Goal: Find specific page/section: Find specific page/section

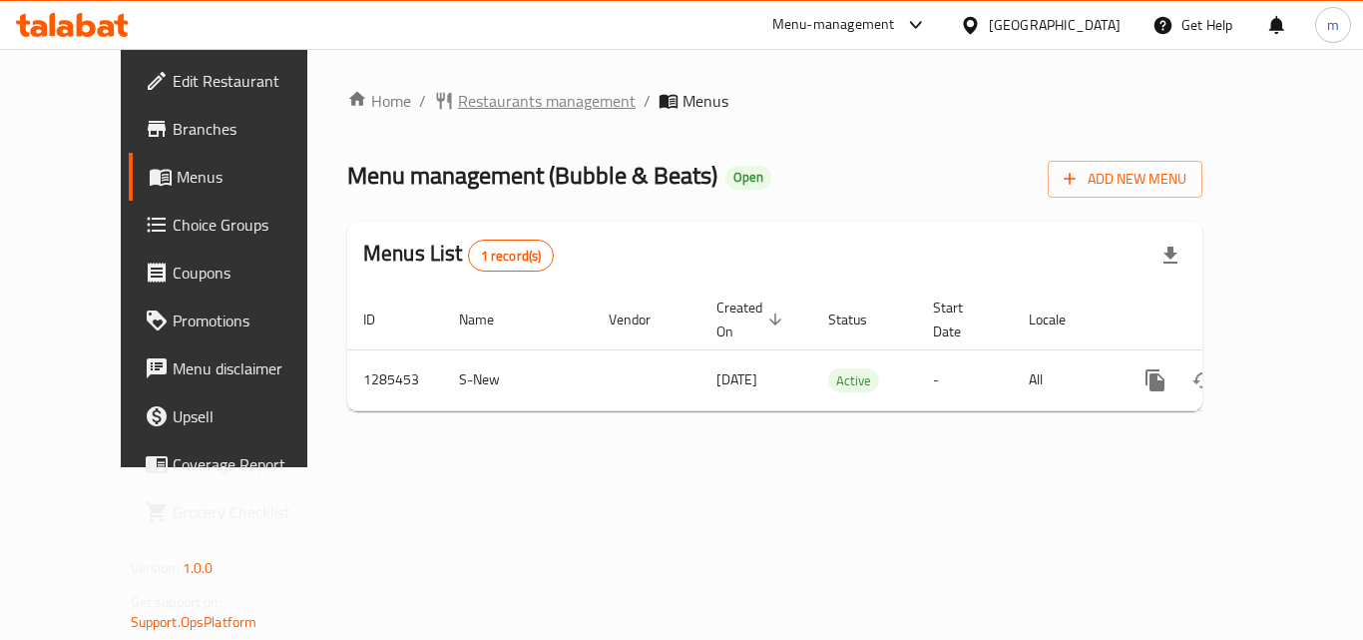
click at [458, 93] on span "Restaurants management" at bounding box center [547, 101] width 178 height 24
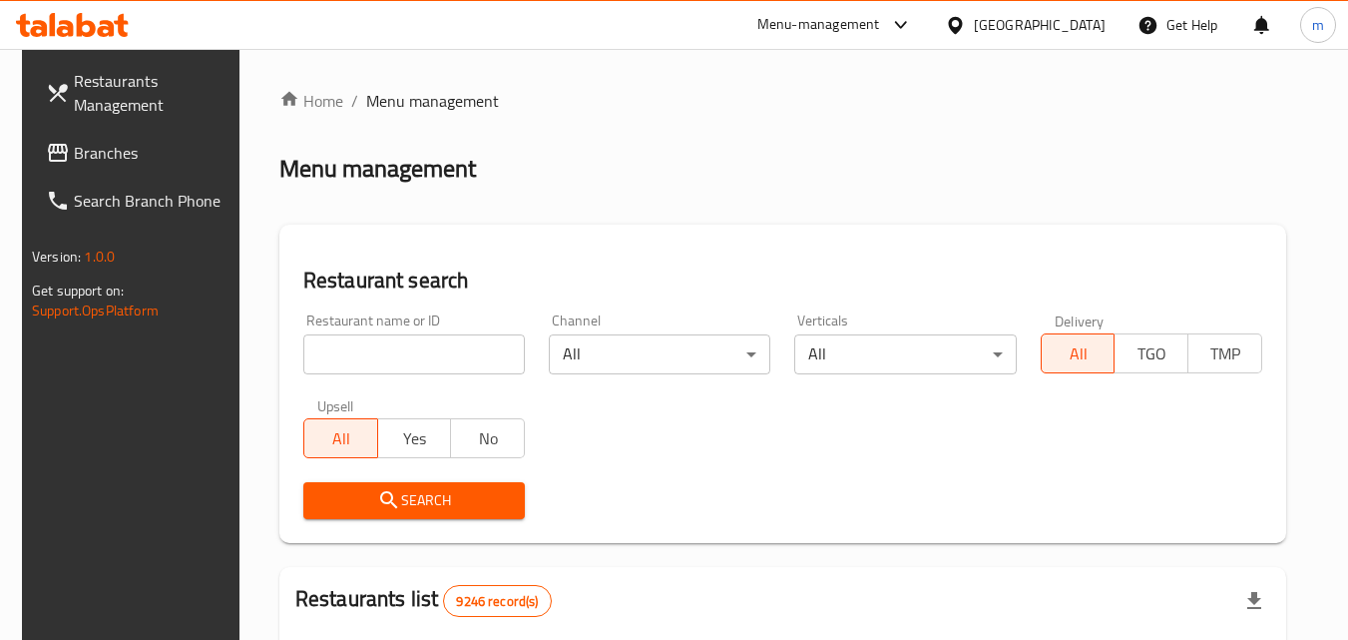
click at [76, 141] on span "Branches" at bounding box center [153, 153] width 158 height 24
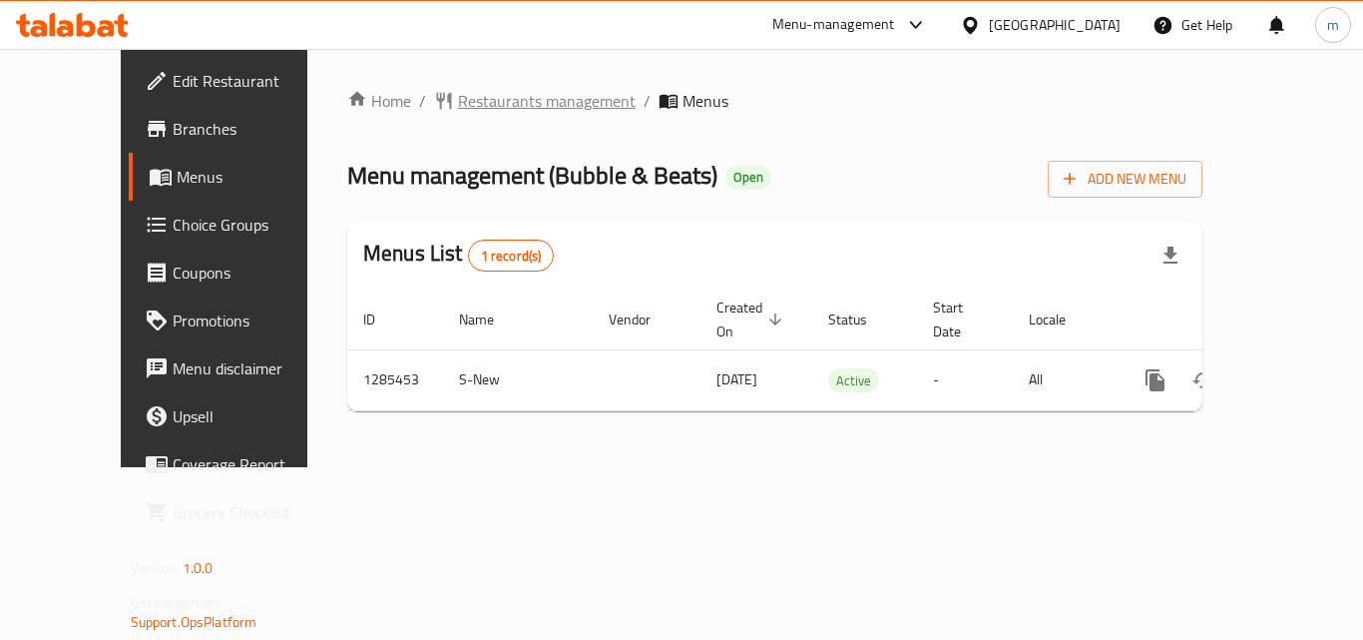
click at [458, 97] on span "Restaurants management" at bounding box center [547, 101] width 178 height 24
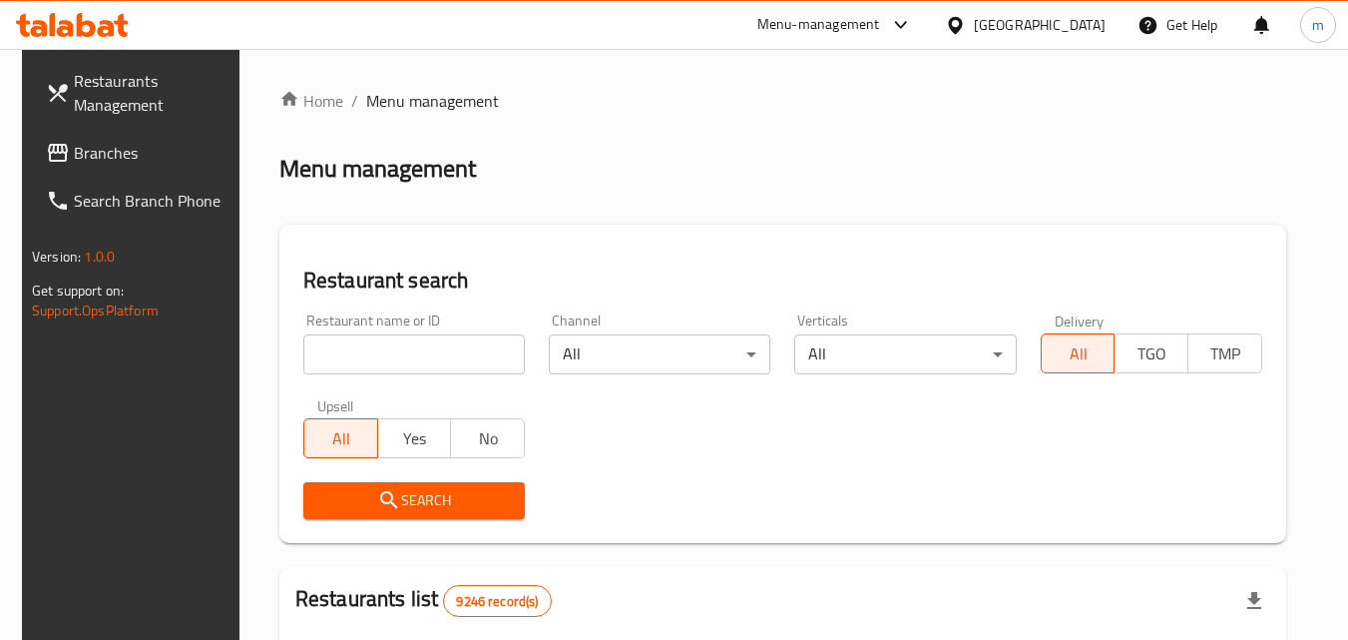
click at [427, 356] on input "search" at bounding box center [414, 354] width 222 height 40
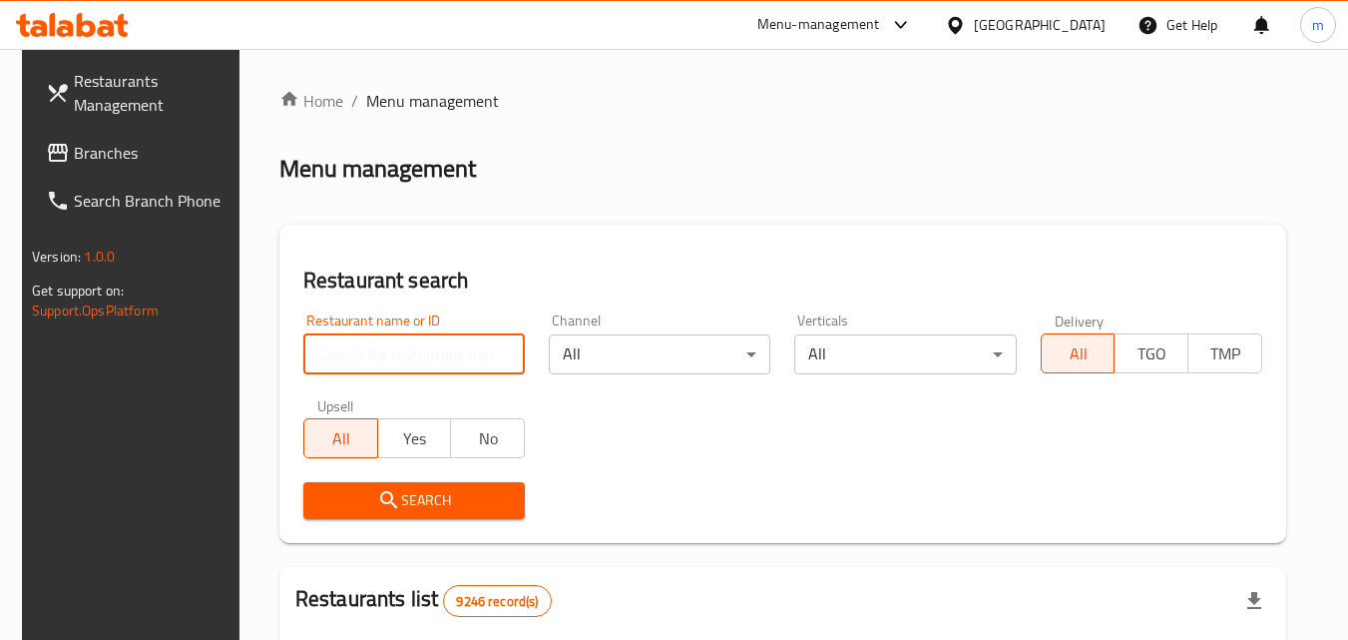
paste input "695816"
type input "695816"
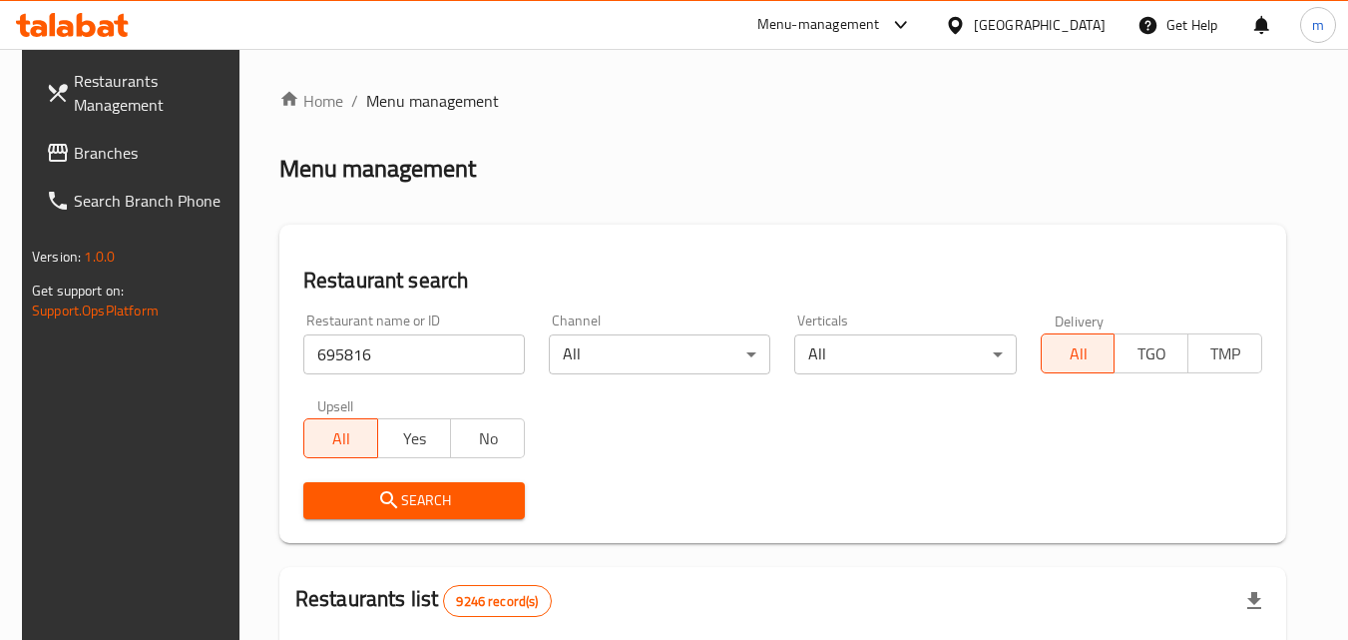
click at [472, 505] on span "Search" at bounding box center [414, 500] width 190 height 25
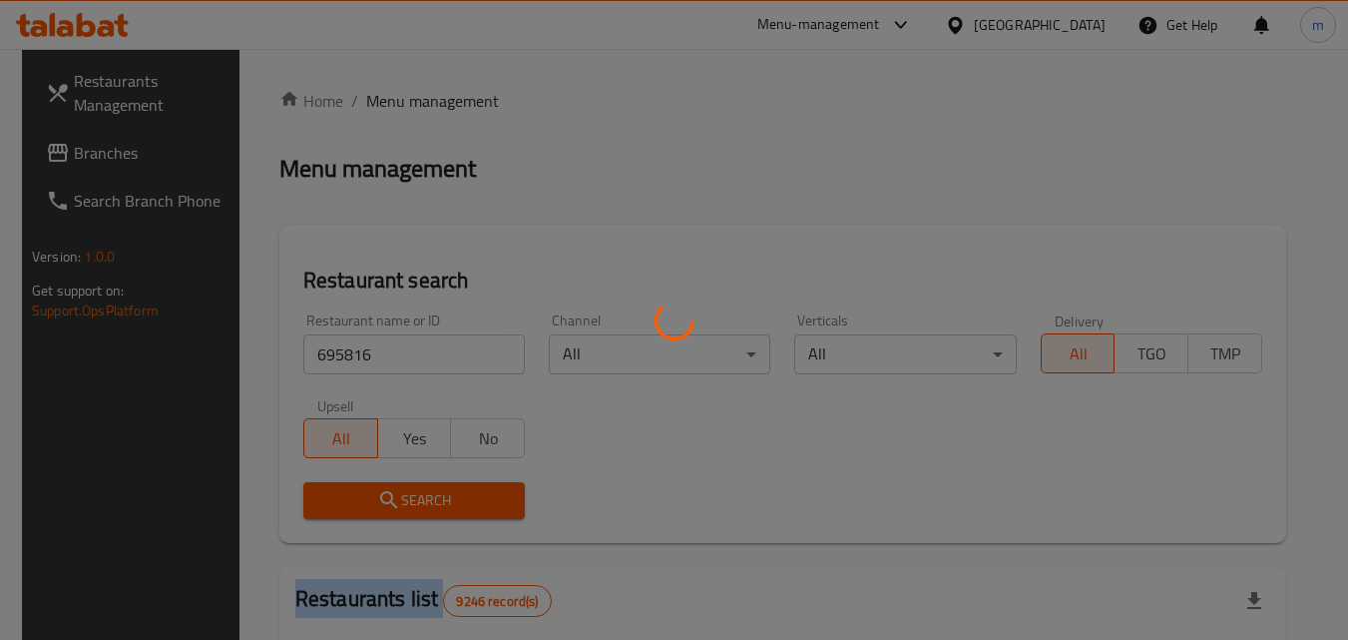
click at [472, 505] on div at bounding box center [674, 320] width 1348 height 640
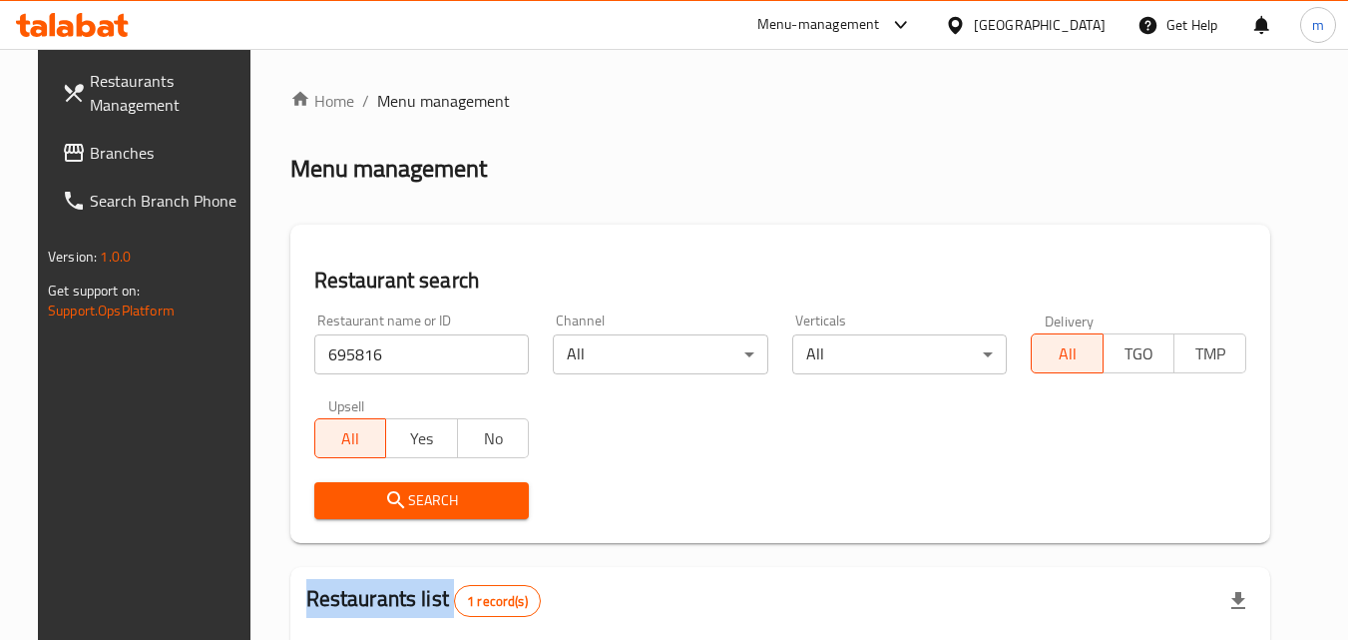
click at [90, 151] on span "Branches" at bounding box center [169, 153] width 158 height 24
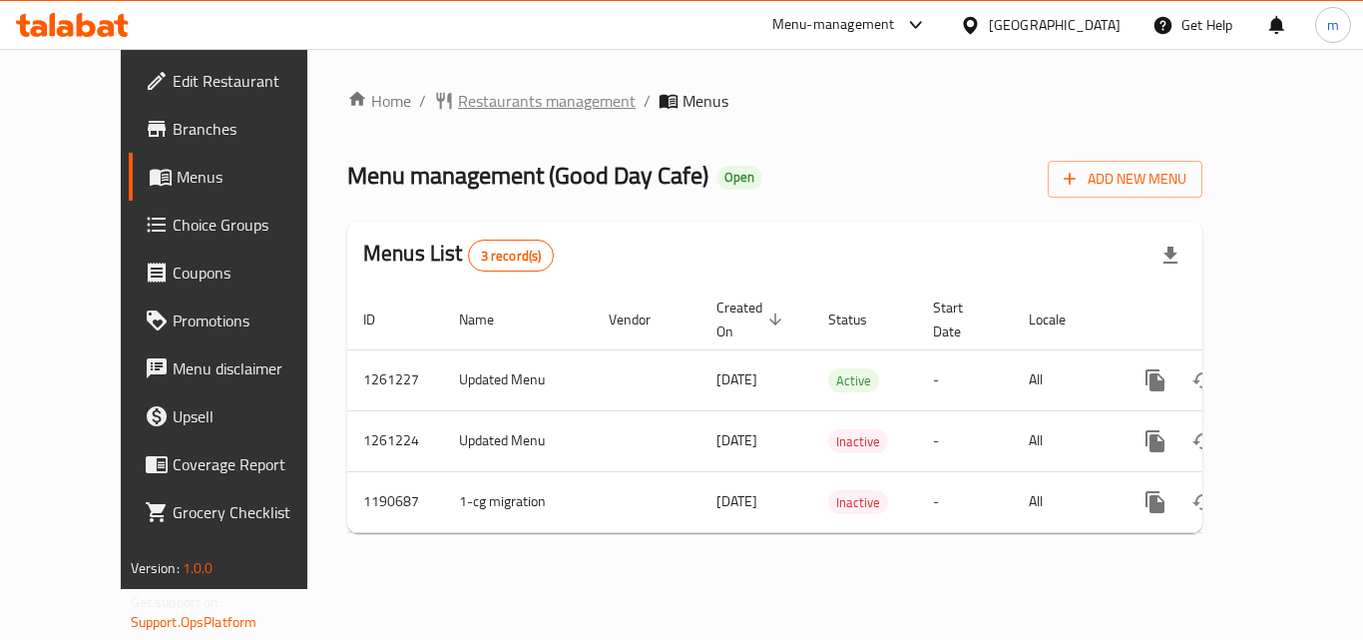
click at [458, 100] on span "Restaurants management" at bounding box center [547, 101] width 178 height 24
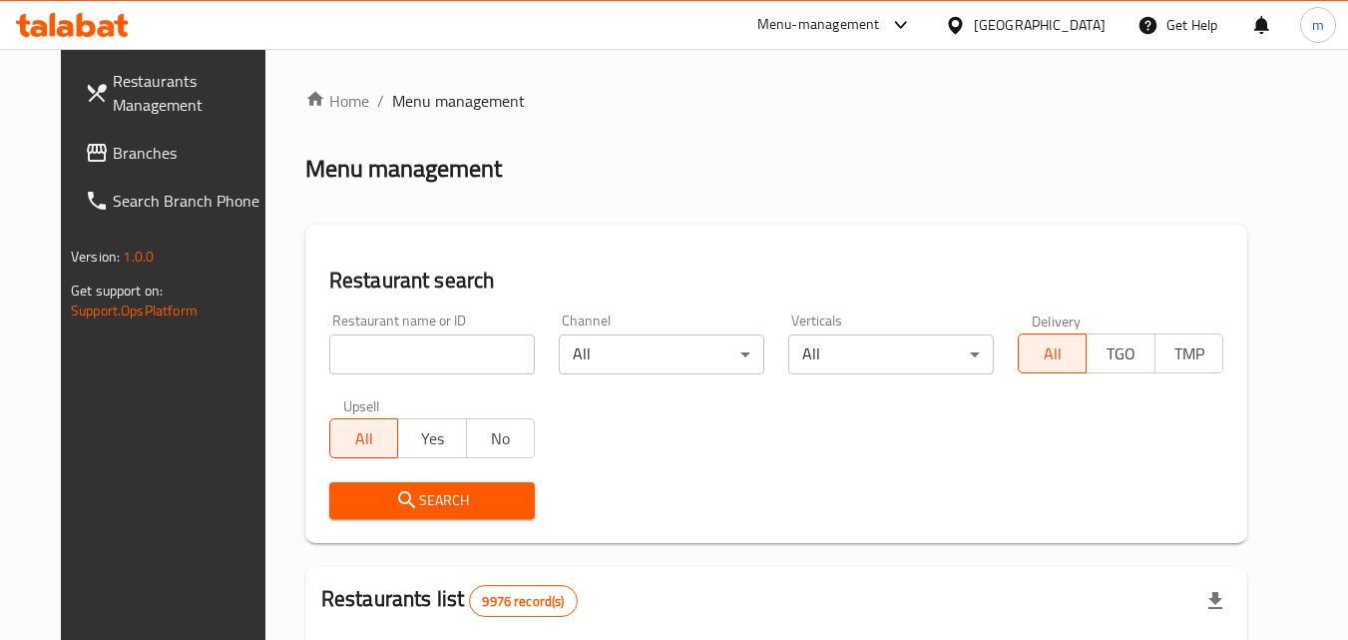
click at [390, 348] on input "search" at bounding box center [432, 354] width 206 height 40
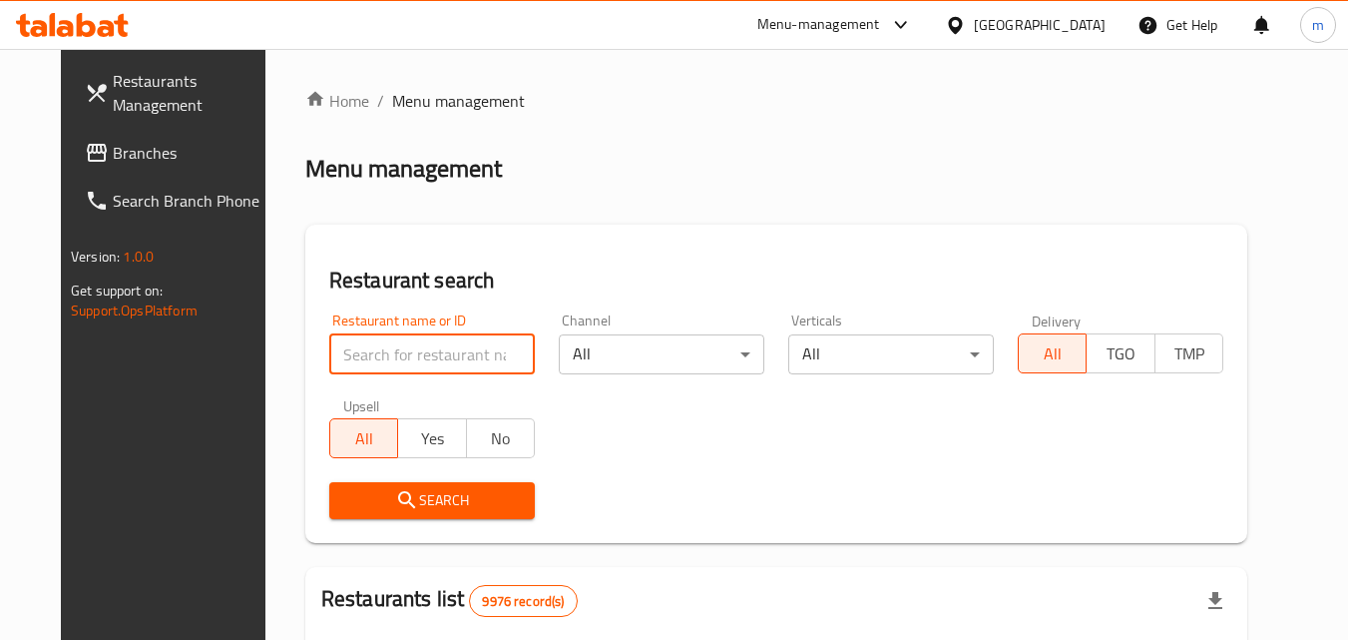
paste input "655893"
type input "655893"
click button "Search" at bounding box center [432, 500] width 206 height 37
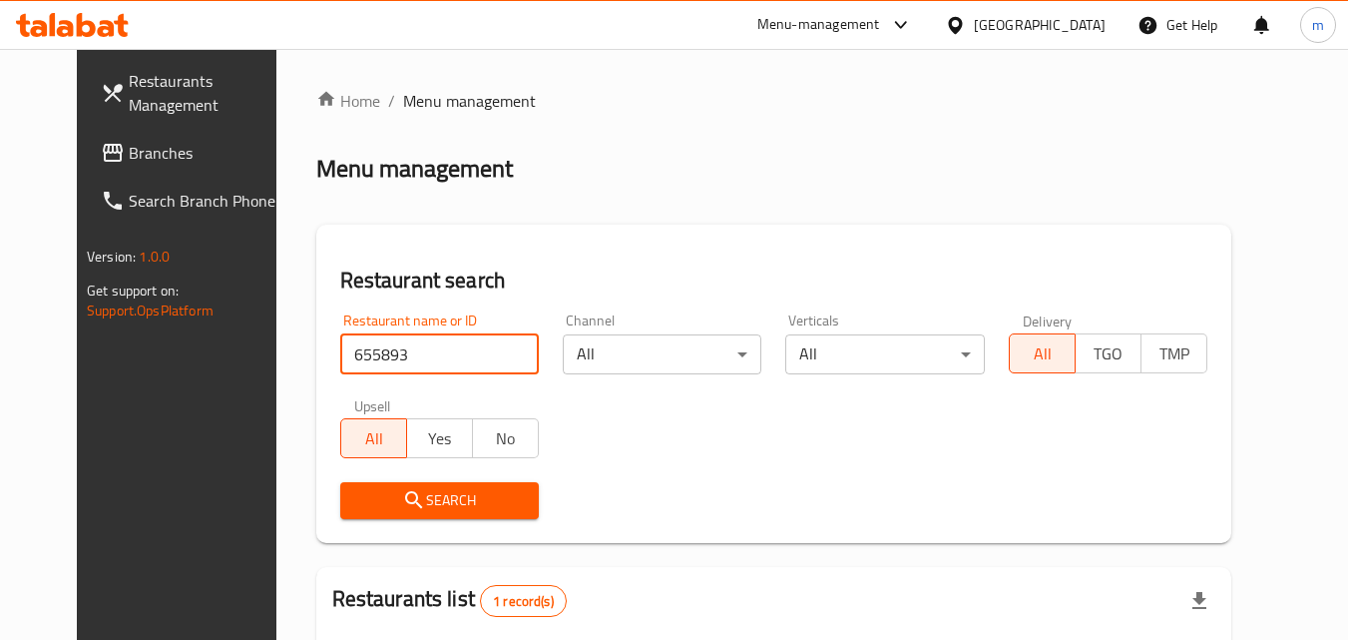
click at [129, 152] on span "Branches" at bounding box center [208, 153] width 158 height 24
